Goal: Task Accomplishment & Management: Use online tool/utility

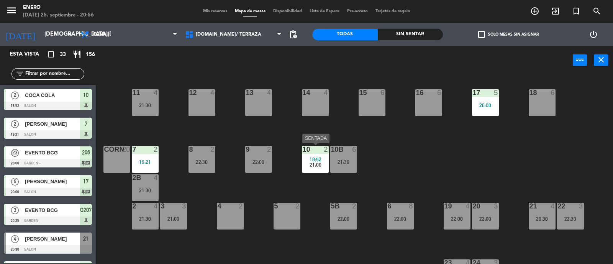
click at [316, 158] on span "18:52" at bounding box center [315, 159] width 12 height 6
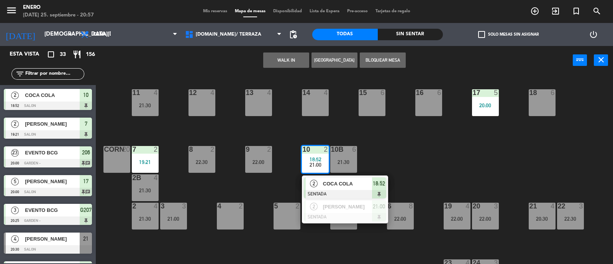
click at [500, 133] on div "14 4 12 4 11 4 21:30 17 5 20:00 15 6 16 6 13 4 18 6 10 2 18:52 21:00 2 COCA COL…" at bounding box center [357, 169] width 511 height 189
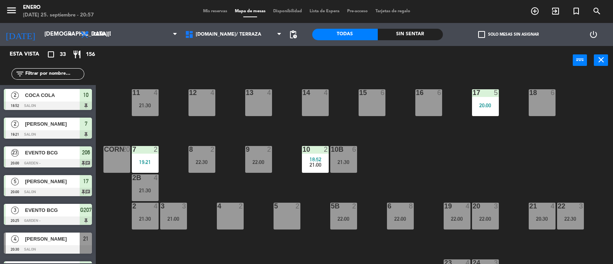
click at [348, 156] on div "10b 6 21:30" at bounding box center [343, 159] width 27 height 27
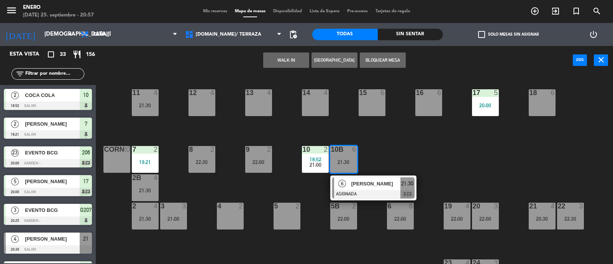
click at [418, 152] on div "14 4 12 4 11 4 21:30 17 5 20:00 15 6 16 6 13 4 18 6 10 2 18:52 21:00 7 2 19:21 …" at bounding box center [357, 169] width 511 height 189
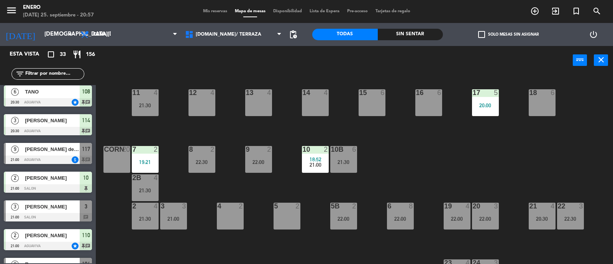
scroll to position [191, 0]
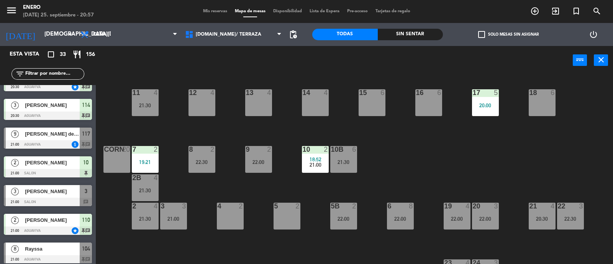
click at [345, 161] on div "21:30" at bounding box center [343, 161] width 27 height 5
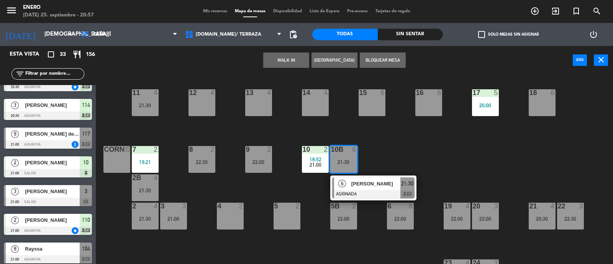
click at [308, 163] on div "21:00" at bounding box center [315, 164] width 27 height 5
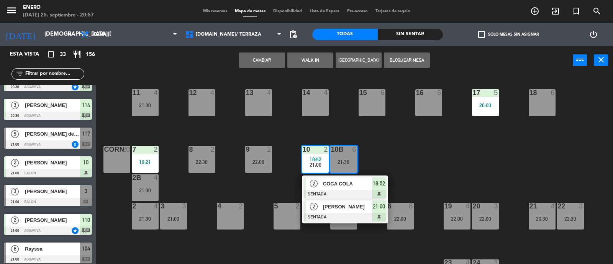
click at [324, 209] on span "[PERSON_NAME]" at bounding box center [347, 207] width 49 height 8
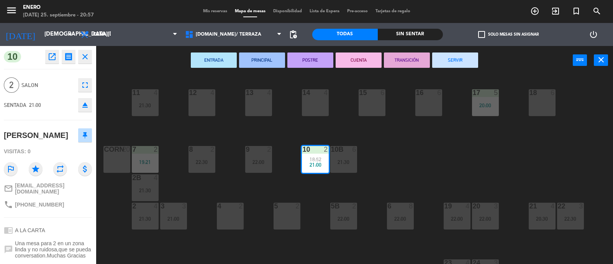
click at [308, 191] on div "14 4 12 4 11 4 21:30 17 5 20:00 15 6 16 6 13 4 18 6 10 2 18:52 21:00 7 2 19:21 …" at bounding box center [357, 169] width 511 height 189
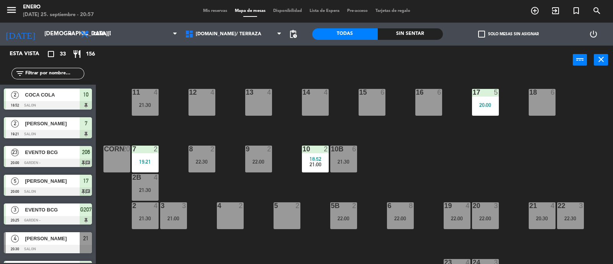
click at [137, 161] on div "19:21" at bounding box center [145, 161] width 27 height 5
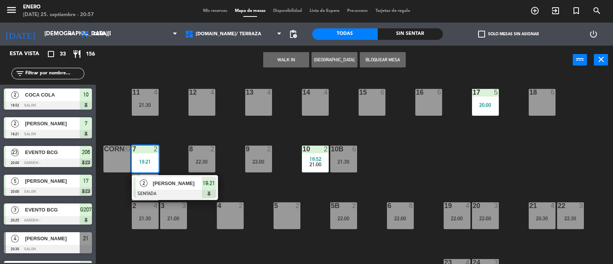
click at [202, 222] on div "14 4 12 4 11 4 21:30 17 5 20:00 15 6 16 6 13 4 18 6 10 2 18:52 21:00 7 2 19:21 …" at bounding box center [357, 169] width 511 height 189
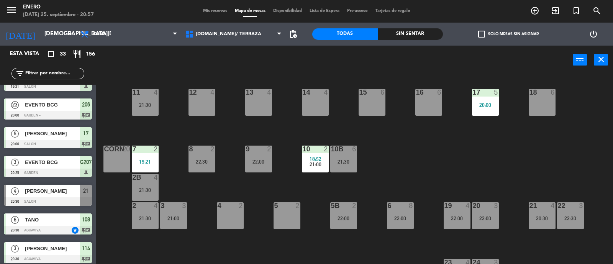
scroll to position [0, 0]
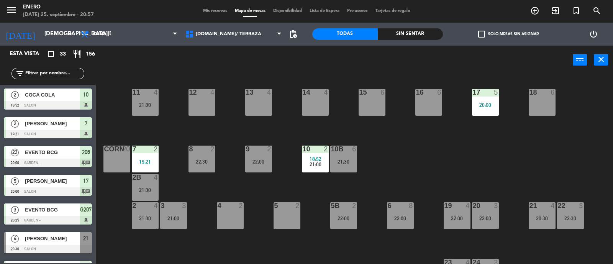
click at [48, 77] on input "text" at bounding box center [54, 73] width 59 height 8
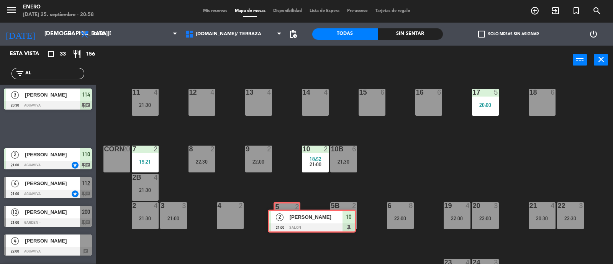
drag, startPoint x: 23, startPoint y: 127, endPoint x: 287, endPoint y: 219, distance: 279.5
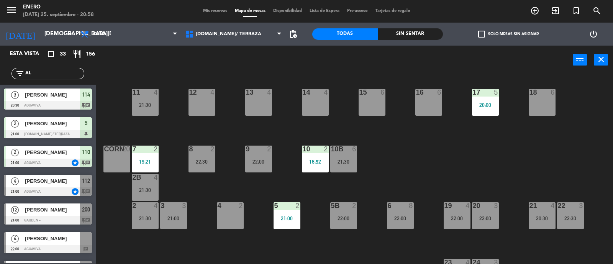
click at [288, 219] on div "21:00" at bounding box center [286, 218] width 27 height 5
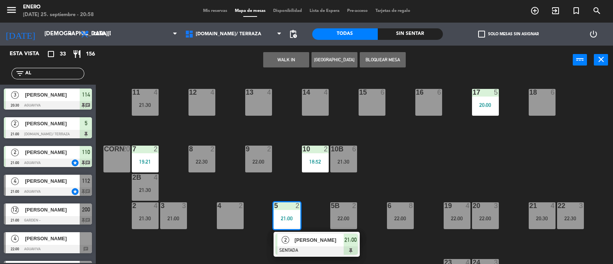
click at [237, 239] on div "14 4 12 4 11 4 21:30 17 5 20:00 15 6 16 6 13 4 18 6 10 2 18:52 7 2 19:21 8 2 22…" at bounding box center [357, 169] width 511 height 189
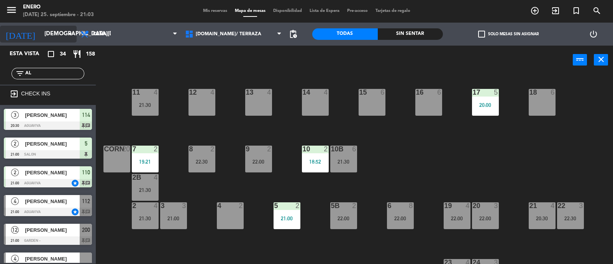
click at [73, 38] on icon "arrow_drop_down" at bounding box center [69, 33] width 9 height 9
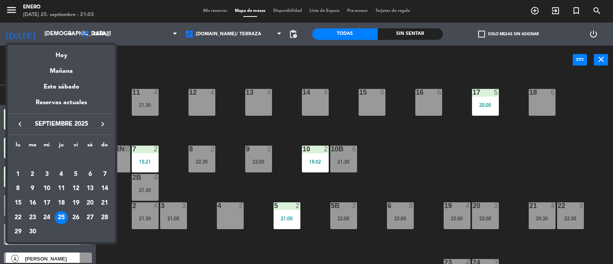
click at [168, 242] on div at bounding box center [306, 132] width 613 height 264
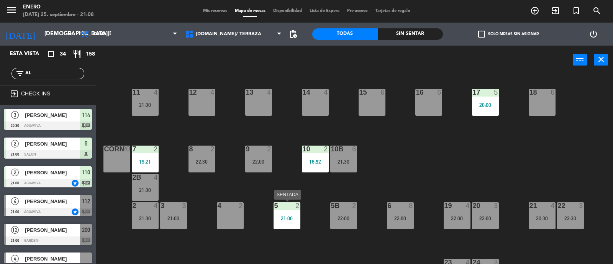
click at [279, 213] on div "5 2 21:00" at bounding box center [286, 215] width 27 height 27
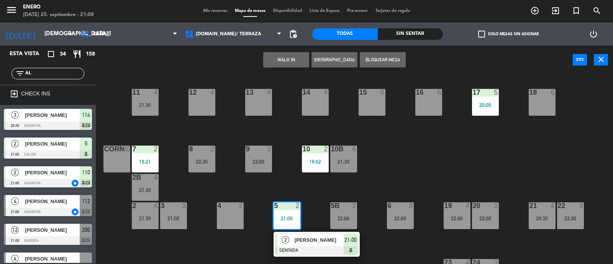
click at [251, 242] on div "14 4 12 4 11 4 21:30 17 5 20:00 15 6 16 6 13 4 18 6 10 2 18:52 7 2 19:21 8 2 22…" at bounding box center [357, 169] width 511 height 189
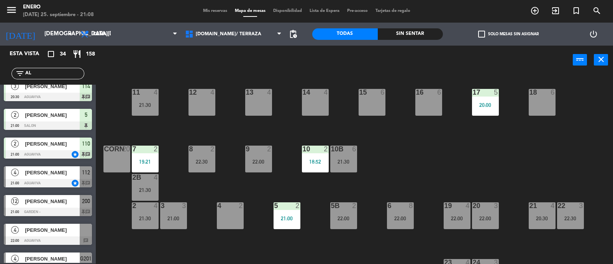
scroll to position [42, 0]
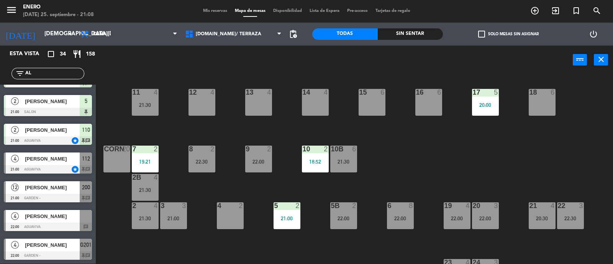
click at [47, 74] on input "AL" at bounding box center [54, 73] width 59 height 8
type input "A"
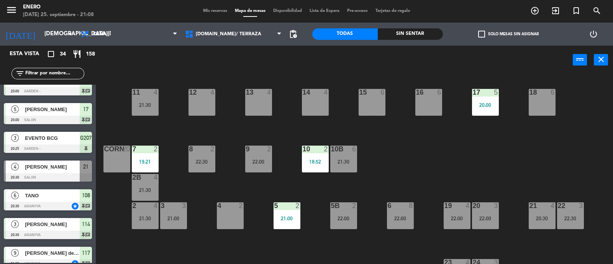
scroll to position [0, 0]
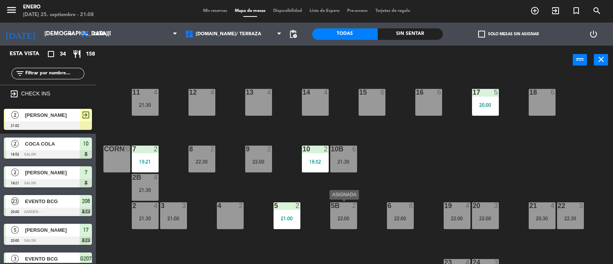
click at [347, 224] on div "5B 2 22:00" at bounding box center [343, 215] width 27 height 27
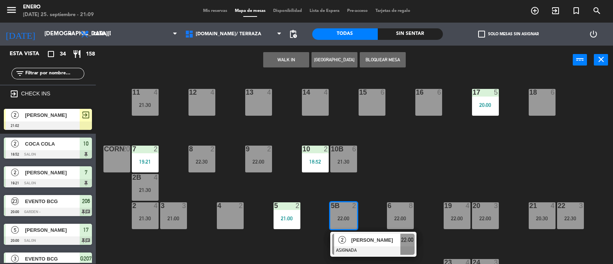
click at [393, 242] on span "[PERSON_NAME]" at bounding box center [375, 240] width 49 height 8
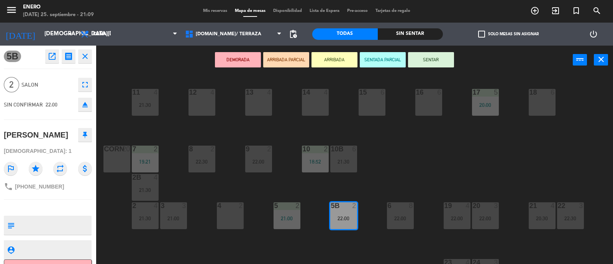
click at [88, 60] on icon "close" at bounding box center [84, 56] width 9 height 9
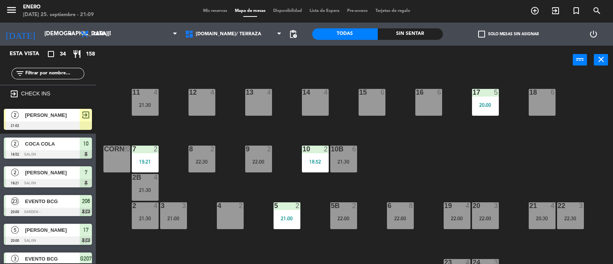
scroll to position [180, 0]
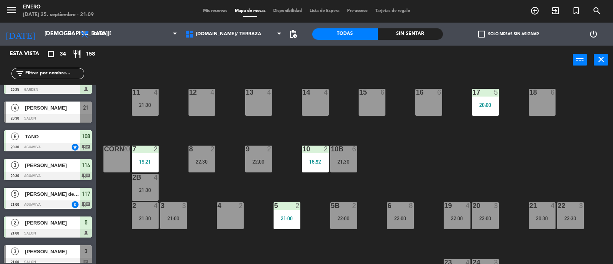
click at [478, 216] on div "22:00" at bounding box center [485, 218] width 27 height 5
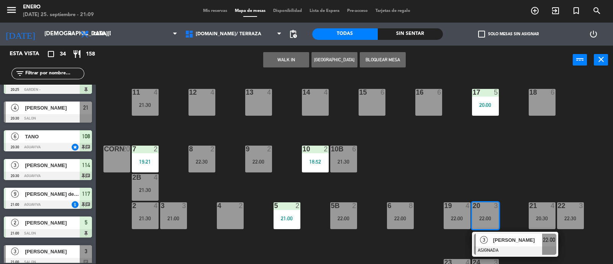
click at [510, 244] on div "[PERSON_NAME]" at bounding box center [517, 240] width 50 height 13
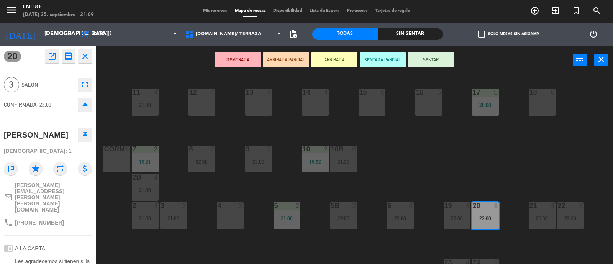
click at [85, 105] on icon "eject" at bounding box center [84, 104] width 9 height 9
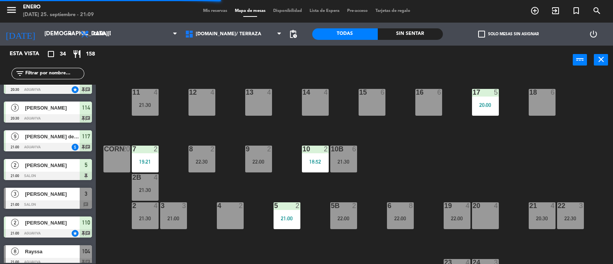
scroll to position [0, 0]
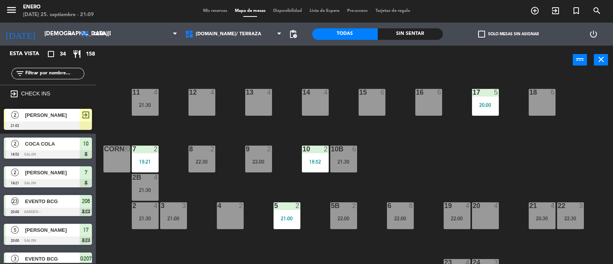
drag, startPoint x: 50, startPoint y: 112, endPoint x: 220, endPoint y: 166, distance: 178.6
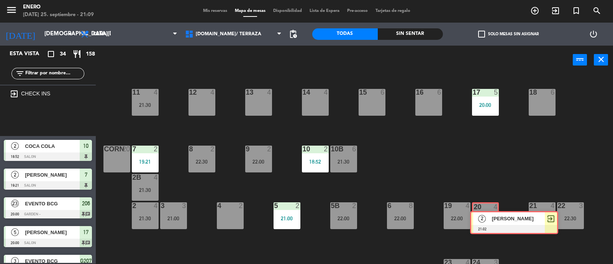
drag, startPoint x: 21, startPoint y: 112, endPoint x: 487, endPoint y: 215, distance: 477.2
click at [487, 215] on div "Esta vista crop_square 34 restaurant 158 filter_list exit_to_app CHECK INS 2 [P…" at bounding box center [306, 155] width 613 height 219
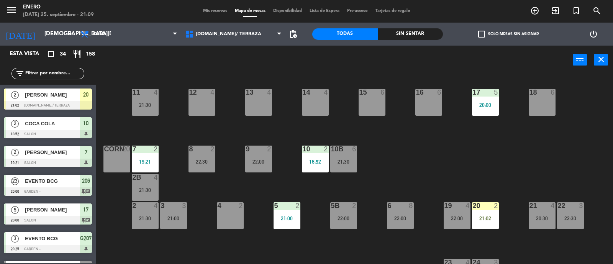
click at [487, 216] on div "21:02" at bounding box center [485, 218] width 27 height 5
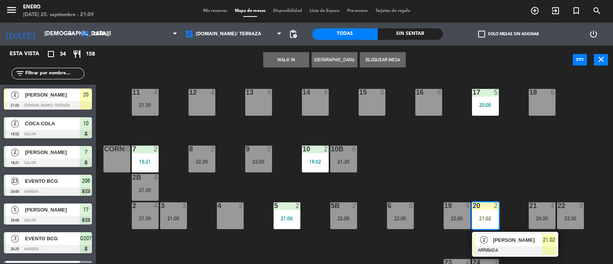
click at [493, 242] on span "[PERSON_NAME]" at bounding box center [517, 240] width 49 height 8
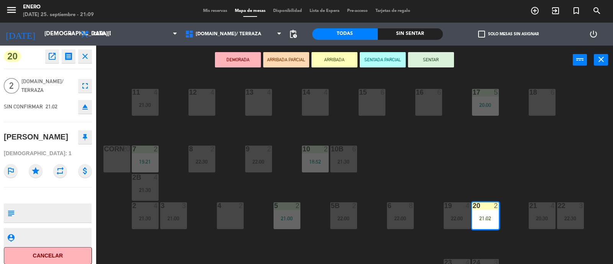
click at [442, 56] on button "SENTAR" at bounding box center [431, 59] width 46 height 15
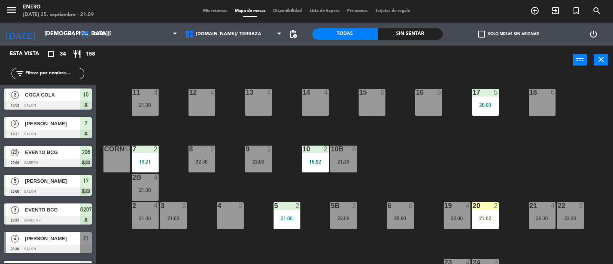
drag, startPoint x: 55, startPoint y: 72, endPoint x: 55, endPoint y: 68, distance: 4.6
click at [55, 72] on input "text" at bounding box center [54, 73] width 59 height 8
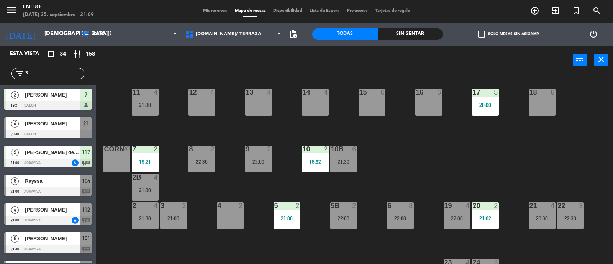
type input "S"
click at [209, 183] on div "14 4 12 4 11 4 21:30 17 5 20:00 15 6 16 6 13 4 18 6 10 2 18:52 7 2 19:21 8 2 22…" at bounding box center [357, 169] width 511 height 189
click at [50, 74] on input "S" at bounding box center [54, 73] width 59 height 8
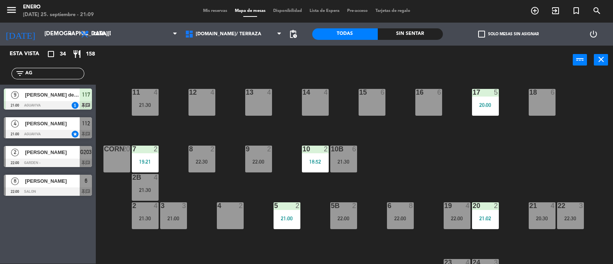
type input "AG"
click at [39, 235] on div "Esta vista crop_square 34 restaurant 158 filter_list AG 9 [PERSON_NAME][GEOGRAP…" at bounding box center [48, 155] width 96 height 218
drag, startPoint x: 42, startPoint y: 72, endPoint x: 0, endPoint y: 69, distance: 42.6
click at [0, 69] on div "filter_list AG" at bounding box center [48, 73] width 96 height 22
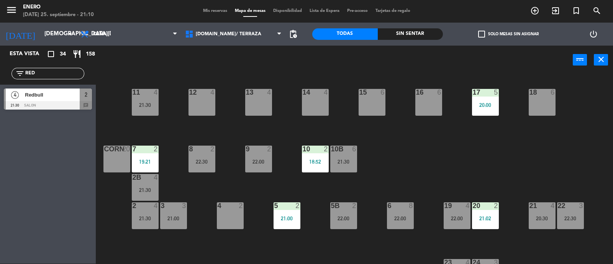
type input "RED"
click at [51, 100] on div "4 Redbull 21:30 SALON 2 chat" at bounding box center [48, 99] width 96 height 29
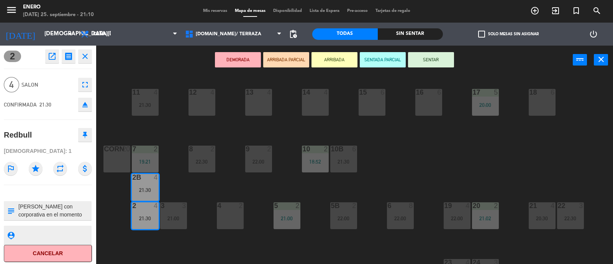
click at [343, 56] on button "ARRIBADA" at bounding box center [334, 59] width 46 height 15
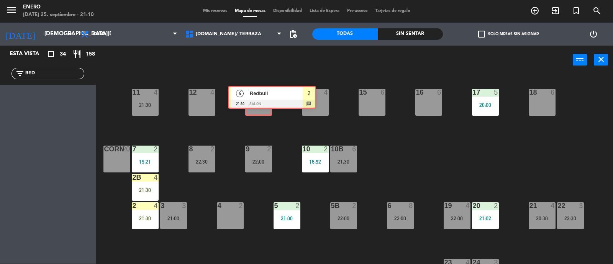
drag, startPoint x: 36, startPoint y: 95, endPoint x: 260, endPoint y: 98, distance: 224.0
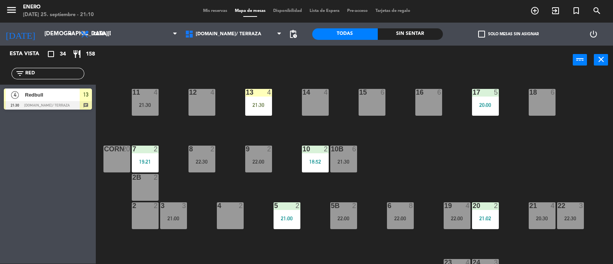
click at [260, 98] on div "13 4 21:30" at bounding box center [258, 102] width 27 height 27
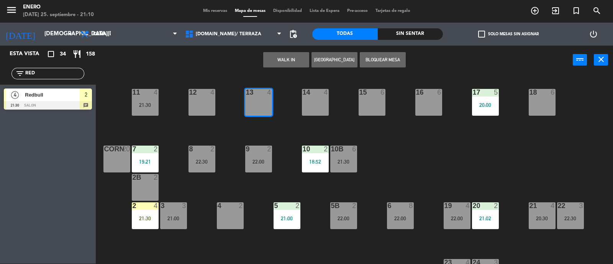
click at [299, 137] on div "14 4 12 4 11 4 21:30 17 5 20:00 15 6 16 6 13 4 18 6 10 2 18:52 7 2 19:21 8 2 22…" at bounding box center [357, 169] width 511 height 189
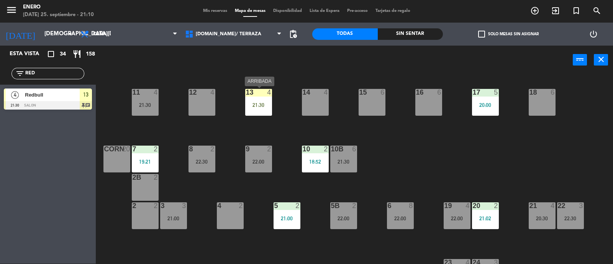
drag, startPoint x: 53, startPoint y: 97, endPoint x: 250, endPoint y: 108, distance: 197.8
click at [263, 109] on div "13 4 21:30" at bounding box center [258, 102] width 27 height 27
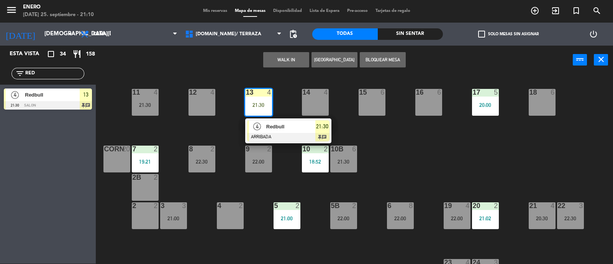
click at [282, 133] on div at bounding box center [288, 137] width 82 height 8
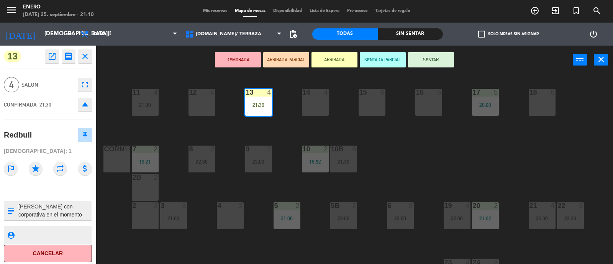
click at [431, 56] on button "SENTAR" at bounding box center [431, 59] width 46 height 15
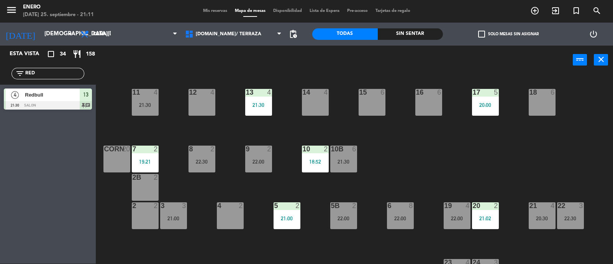
drag, startPoint x: 67, startPoint y: 74, endPoint x: 5, endPoint y: 71, distance: 62.5
click at [0, 72] on div "filter_list RED" at bounding box center [48, 73] width 96 height 22
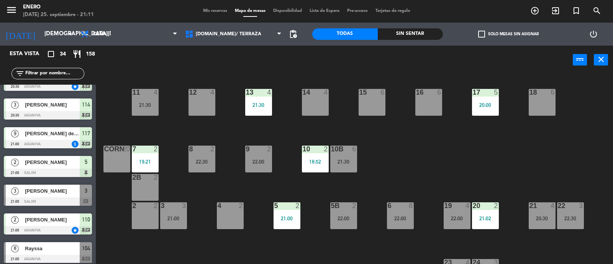
scroll to position [239, 0]
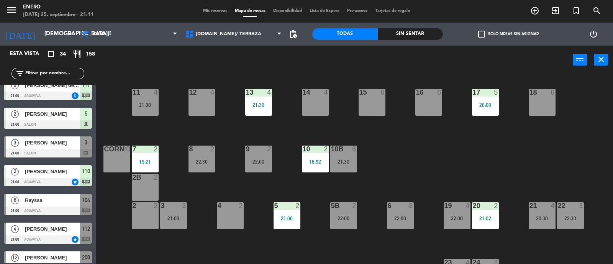
click at [33, 200] on span "Rayssa" at bounding box center [52, 200] width 55 height 8
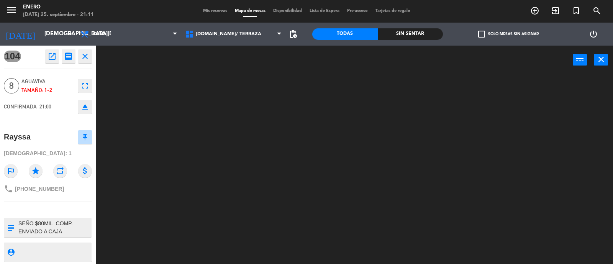
click at [87, 56] on icon "close" at bounding box center [84, 56] width 9 height 9
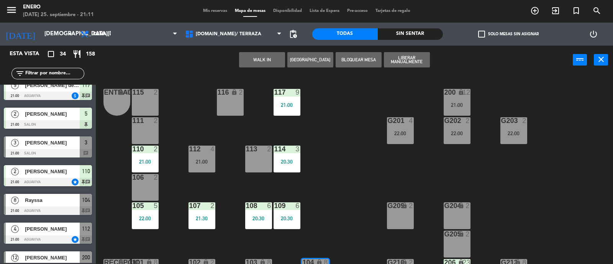
scroll to position [47, 0]
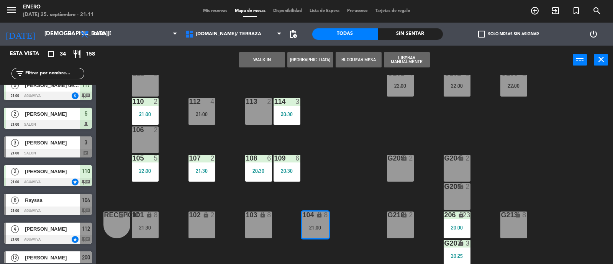
click at [325, 226] on div "21:00" at bounding box center [315, 227] width 27 height 5
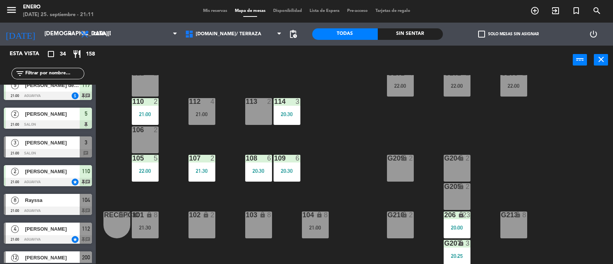
click at [310, 226] on div "21:00" at bounding box center [315, 227] width 27 height 5
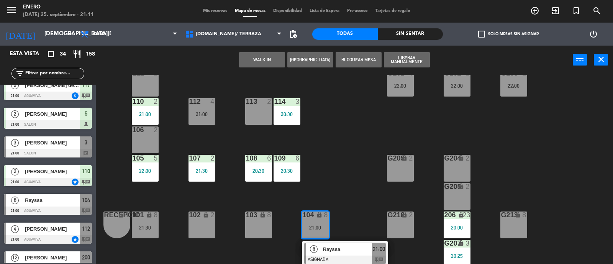
click at [315, 244] on div "8" at bounding box center [314, 249] width 16 height 13
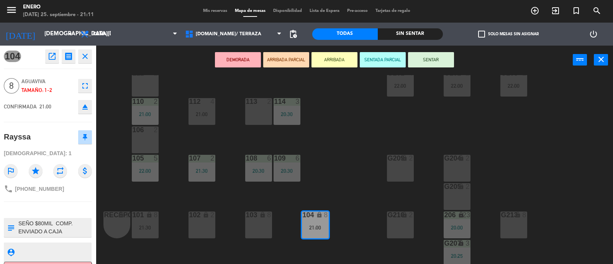
click at [437, 60] on button "SENTAR" at bounding box center [431, 59] width 46 height 15
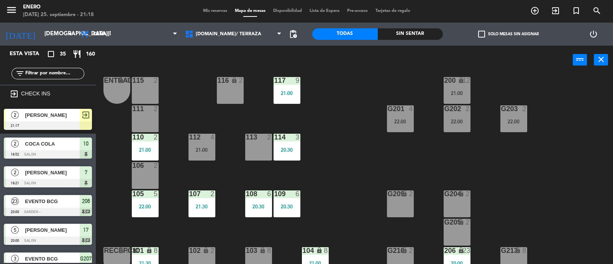
scroll to position [0, 0]
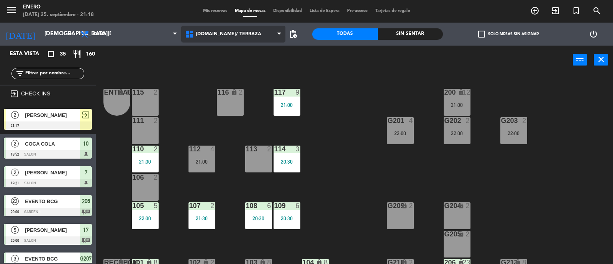
click at [223, 34] on span "[DOMAIN_NAME]/ TERRAZA" at bounding box center [228, 33] width 65 height 5
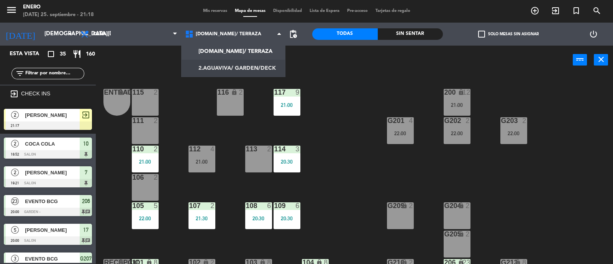
click at [205, 114] on div "Entrada lock 1 116 lock 2 117 9 21:00 115 2 200 lock 12 21:00 111 2 G201 4 22:0…" at bounding box center [357, 169] width 511 height 189
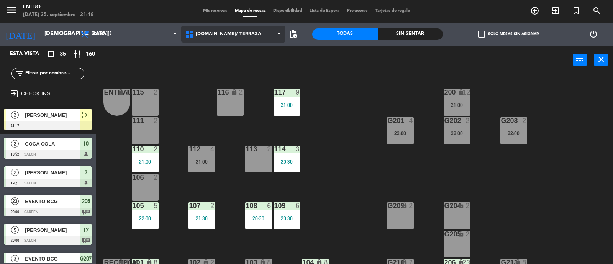
click at [230, 35] on span "[DOMAIN_NAME]/ TERRAZA" at bounding box center [228, 33] width 65 height 5
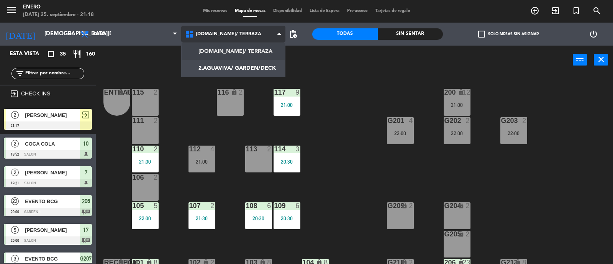
click at [232, 52] on ng-component "menu Enero [DATE] 25. septiembre - 21:18 Mis reservas Mapa de mesas Disponibili…" at bounding box center [306, 132] width 613 height 265
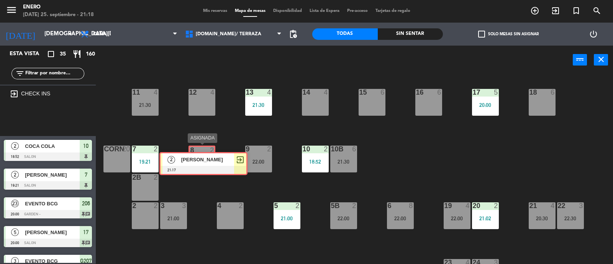
drag, startPoint x: 39, startPoint y: 118, endPoint x: 195, endPoint y: 162, distance: 161.6
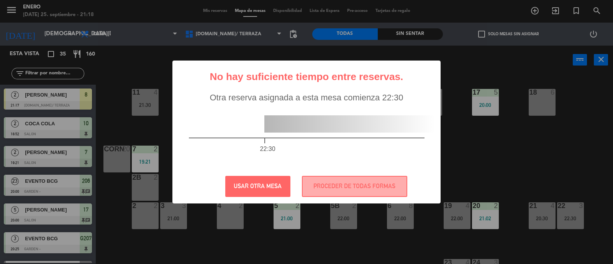
click at [260, 216] on div "? ! i No hay suficiente tiempo entre reservas. × Otra reserva asignada a esta m…" at bounding box center [306, 132] width 613 height 264
click at [360, 190] on button "PROCEDER DE TODAS FORMAS" at bounding box center [354, 186] width 105 height 21
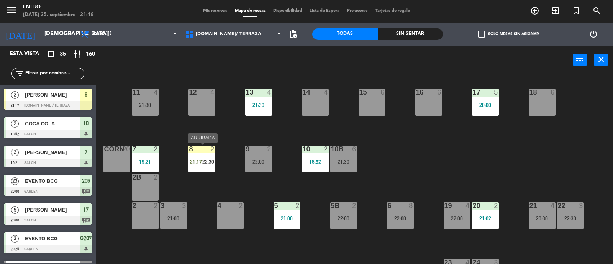
click at [206, 161] on span "22:30" at bounding box center [208, 162] width 12 height 6
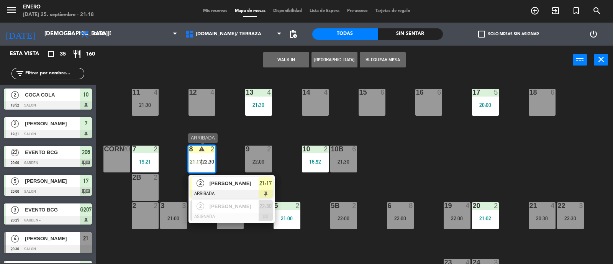
click at [235, 209] on span "[PERSON_NAME]" at bounding box center [233, 206] width 49 height 8
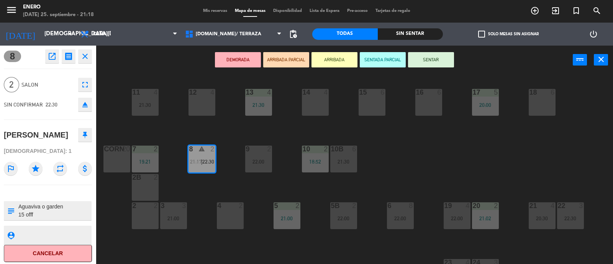
click at [82, 101] on icon "eject" at bounding box center [84, 104] width 9 height 9
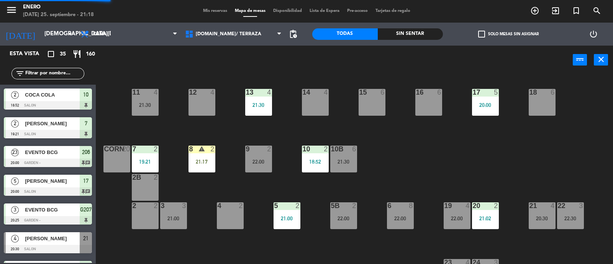
scroll to position [297, 0]
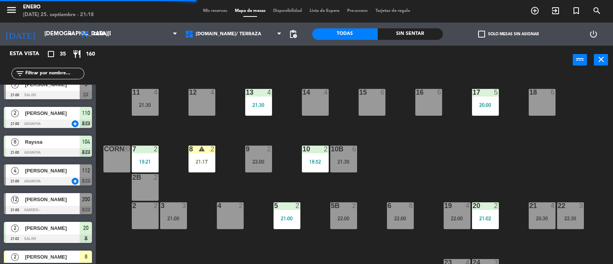
click at [211, 162] on div "21:17" at bounding box center [201, 161] width 27 height 5
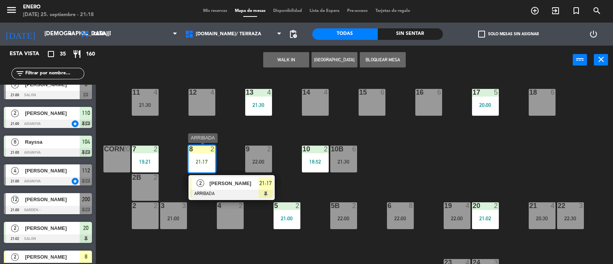
click at [237, 192] on div at bounding box center [231, 194] width 82 height 8
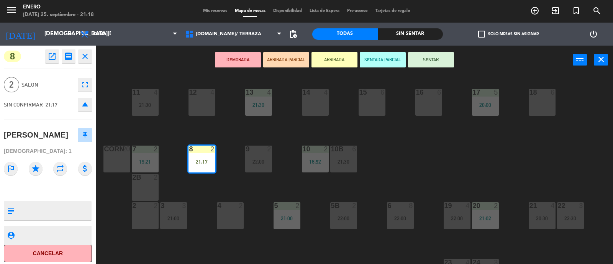
click at [427, 59] on button "SENTAR" at bounding box center [431, 59] width 46 height 15
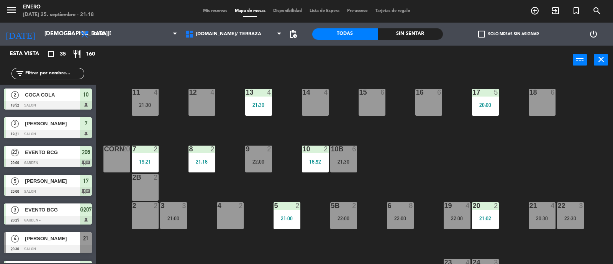
scroll to position [0, 0]
click at [51, 72] on input "text" at bounding box center [54, 73] width 59 height 8
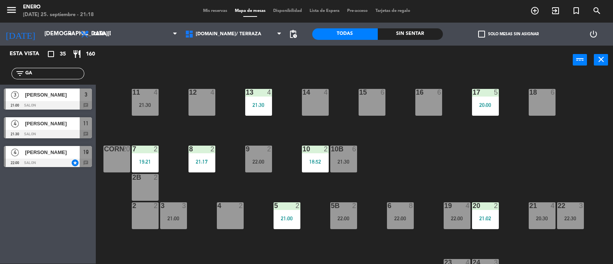
type input "GA"
click at [31, 205] on div "Esta vista crop_square 35 restaurant 160 filter_list GA 3 [PERSON_NAME] 21:00 S…" at bounding box center [48, 155] width 96 height 218
click at [37, 96] on span "[PERSON_NAME]" at bounding box center [52, 95] width 55 height 8
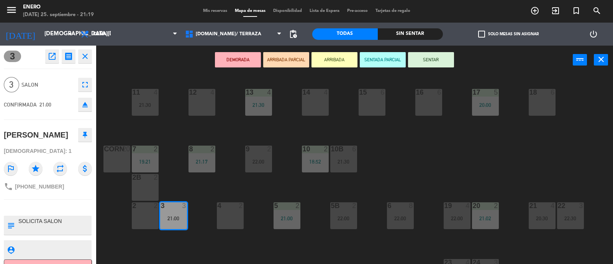
click at [329, 58] on button "ARRIBADA" at bounding box center [334, 59] width 46 height 15
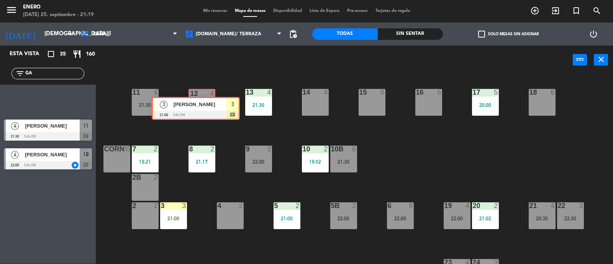
drag, startPoint x: 57, startPoint y: 95, endPoint x: 204, endPoint y: 103, distance: 147.7
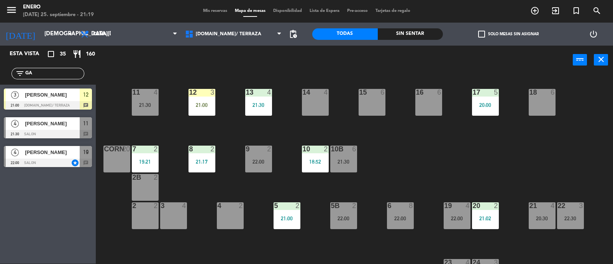
click at [204, 102] on div "21:00" at bounding box center [201, 104] width 27 height 5
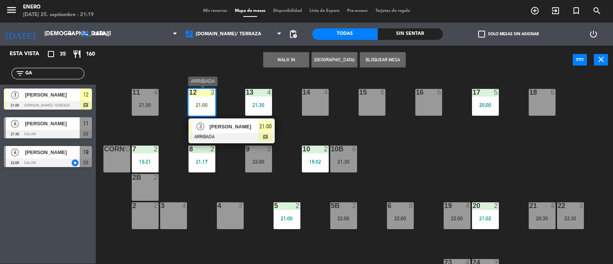
click at [227, 131] on div "[PERSON_NAME]" at bounding box center [234, 126] width 50 height 13
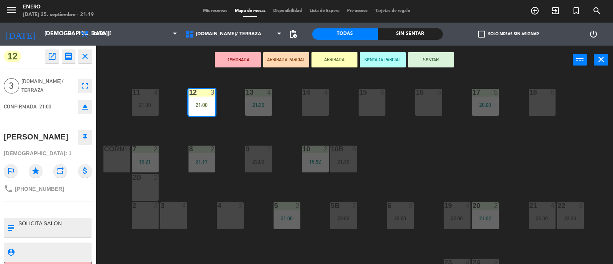
click at [451, 60] on button "SENTAR" at bounding box center [431, 59] width 46 height 15
